Goal: Navigation & Orientation: Find specific page/section

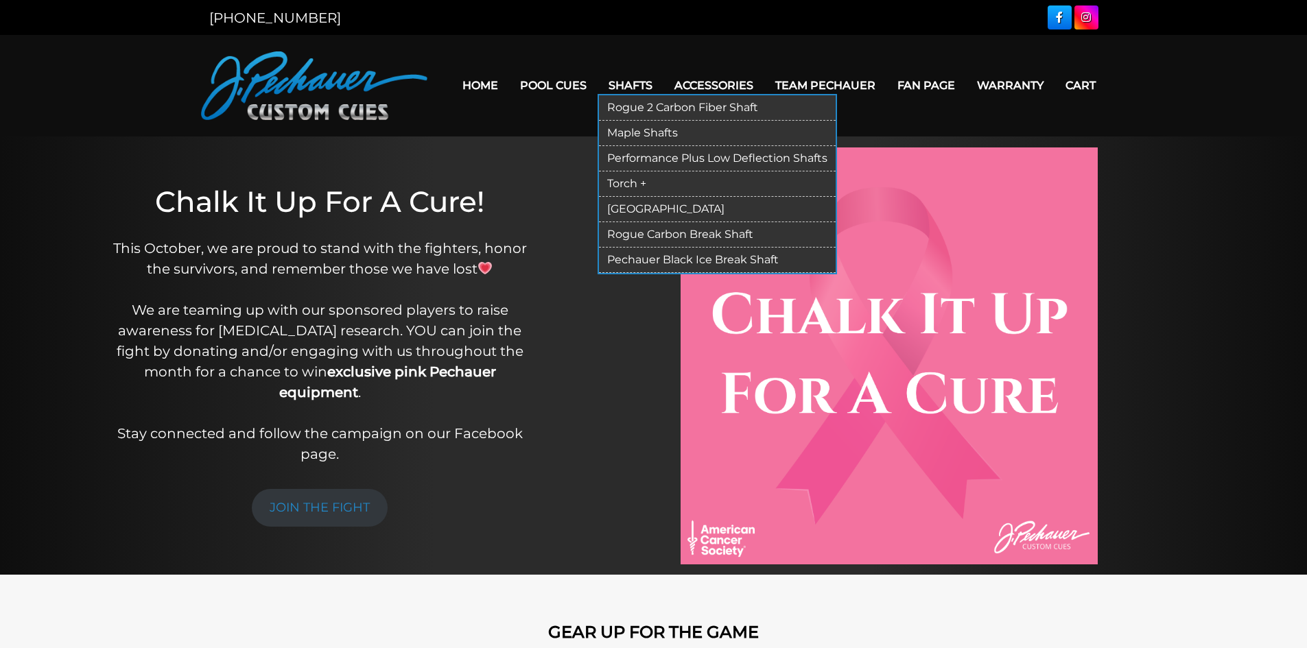
click at [639, 208] on link "[GEOGRAPHIC_DATA]" at bounding box center [717, 209] width 237 height 25
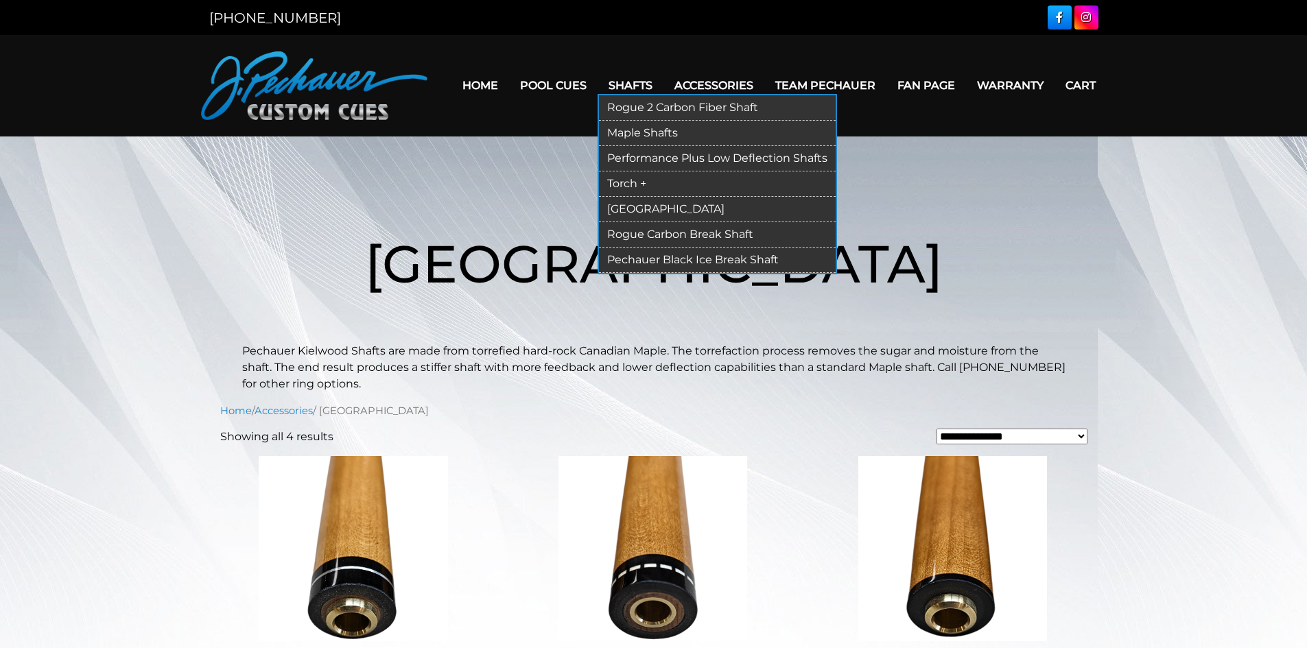
click at [650, 161] on link "Performance Plus Low Deflection Shafts" at bounding box center [717, 158] width 237 height 25
